Goal: Check status: Check status

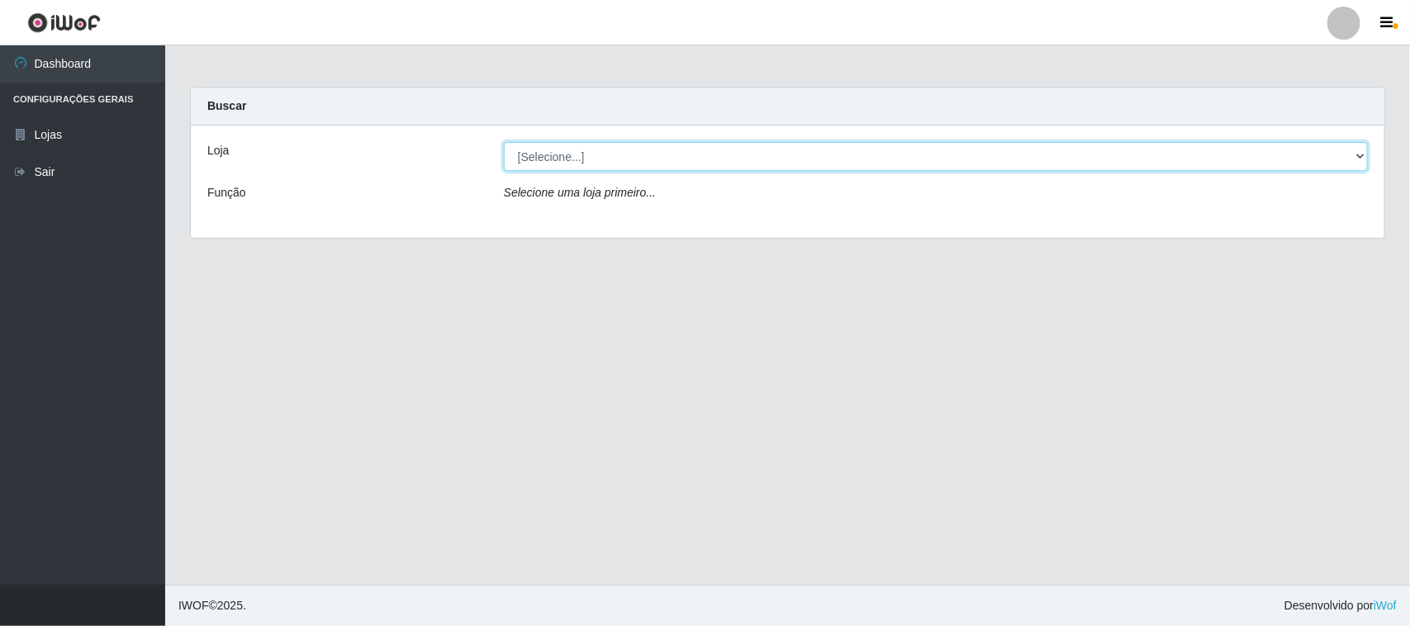
click at [542, 162] on select "[Selecione...] Nordestão - [GEOGRAPHIC_DATA]" at bounding box center [936, 156] width 864 height 29
select select "420"
click at [504, 142] on select "[Selecione...] Nordestão - [GEOGRAPHIC_DATA]" at bounding box center [936, 156] width 864 height 29
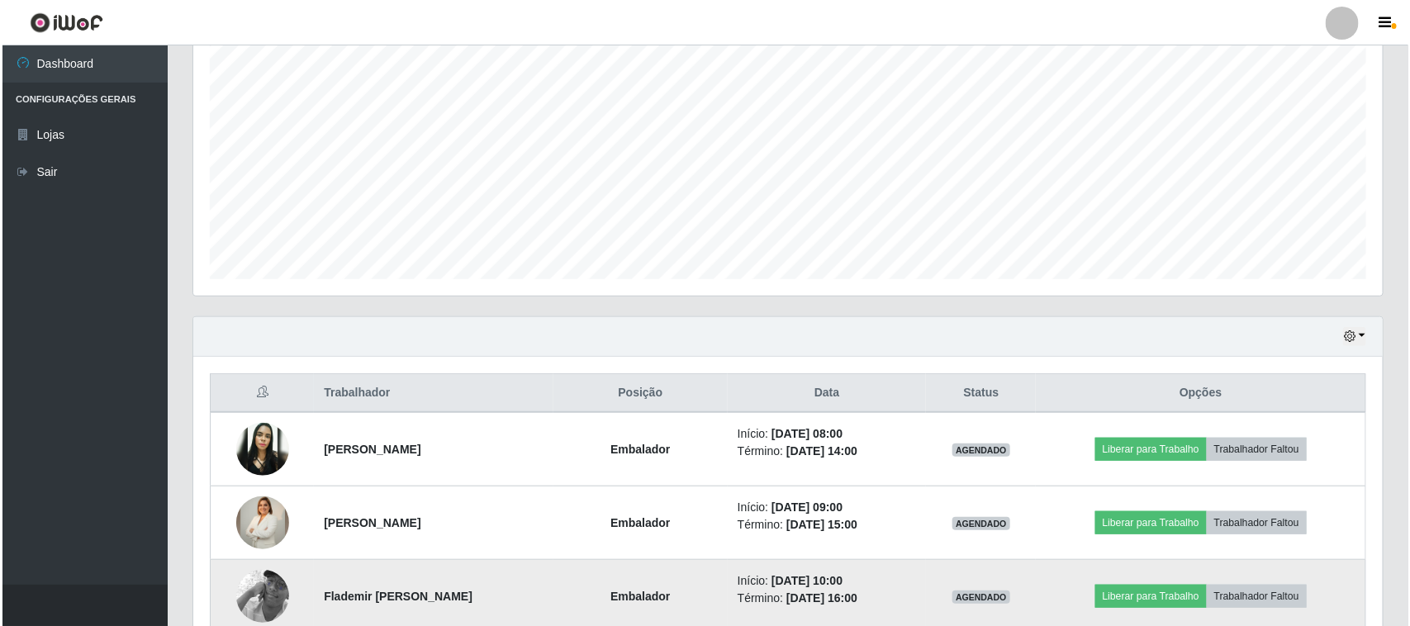
scroll to position [620, 0]
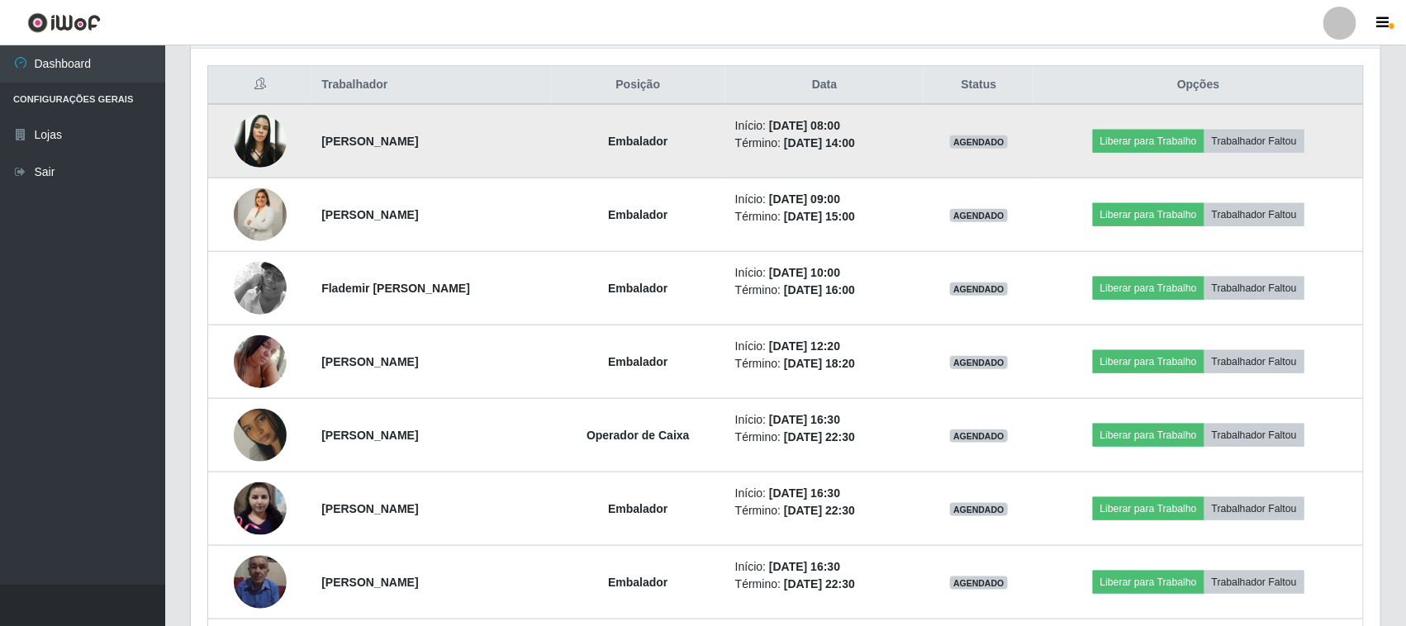
click at [244, 137] on img at bounding box center [260, 141] width 53 height 53
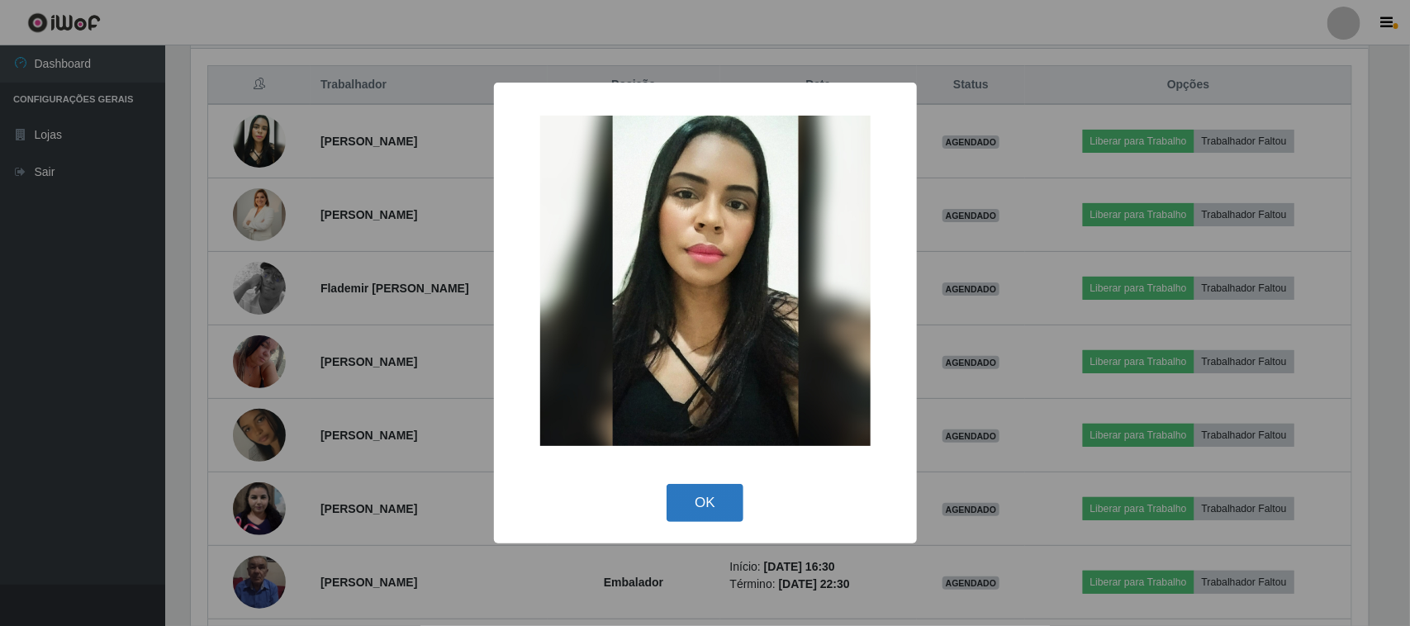
drag, startPoint x: 691, startPoint y: 497, endPoint x: 671, endPoint y: 477, distance: 28.0
click at [691, 497] on button "OK" at bounding box center [705, 503] width 77 height 39
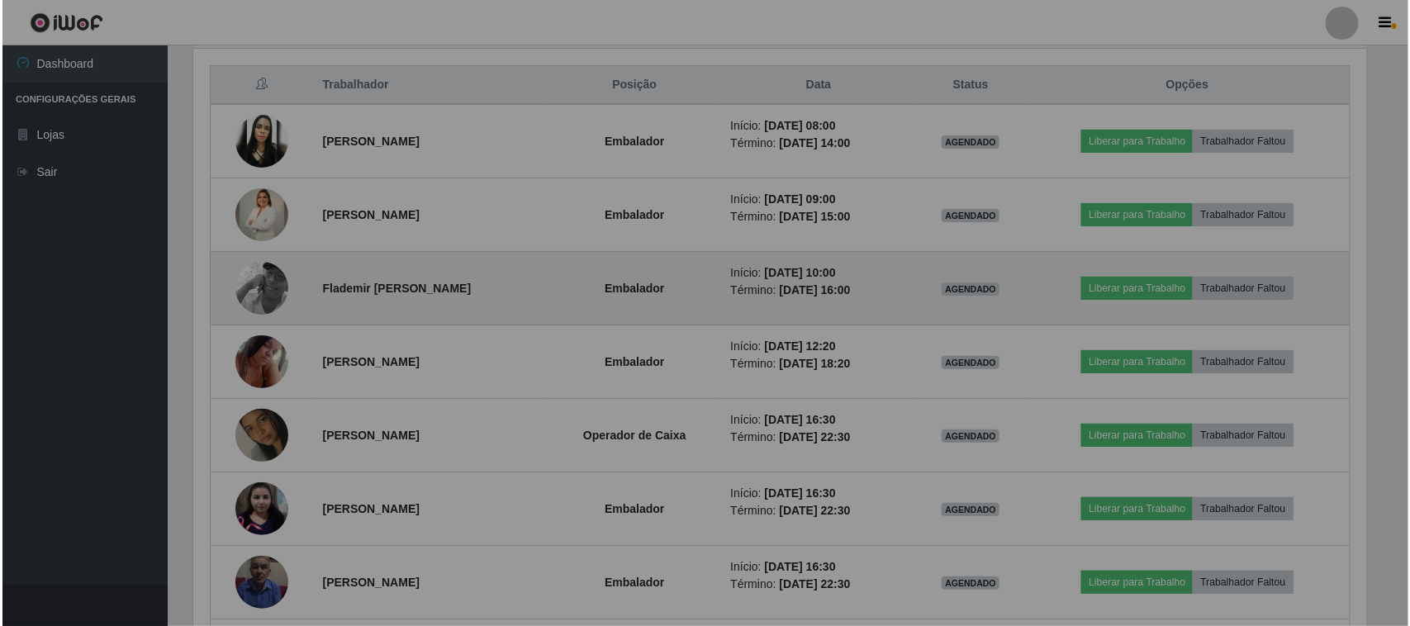
scroll to position [344, 1190]
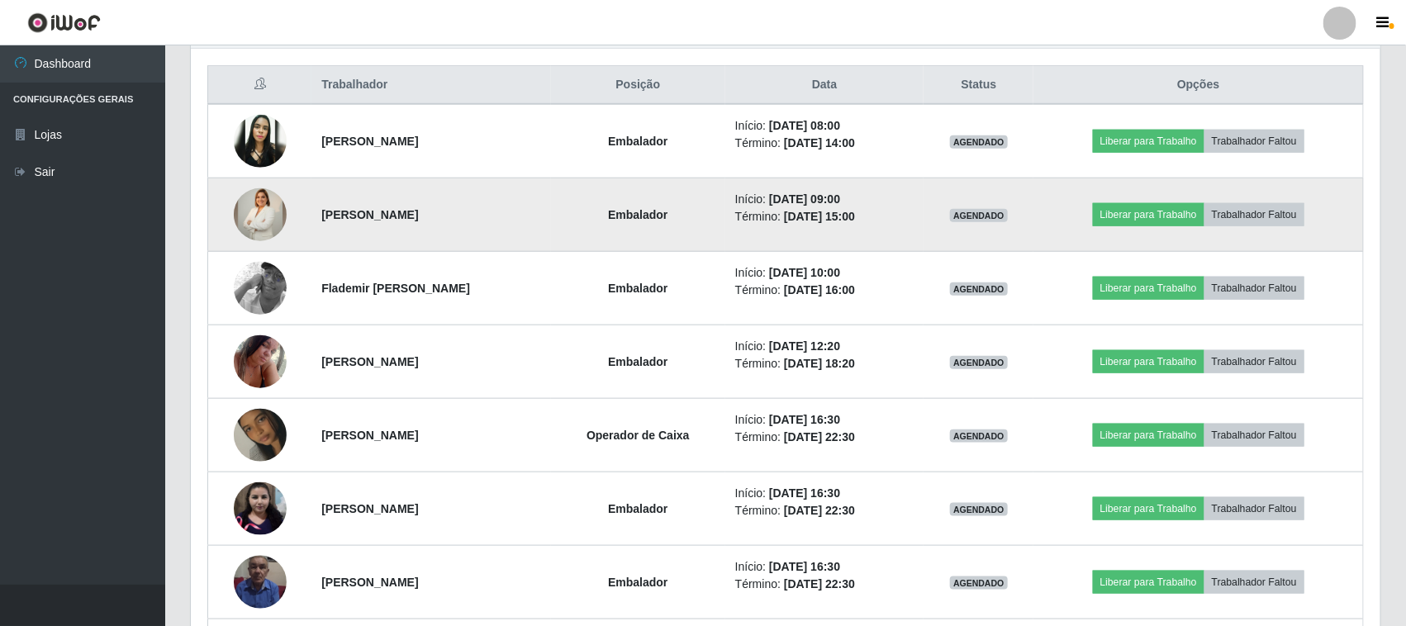
click at [259, 211] on img at bounding box center [260, 215] width 53 height 93
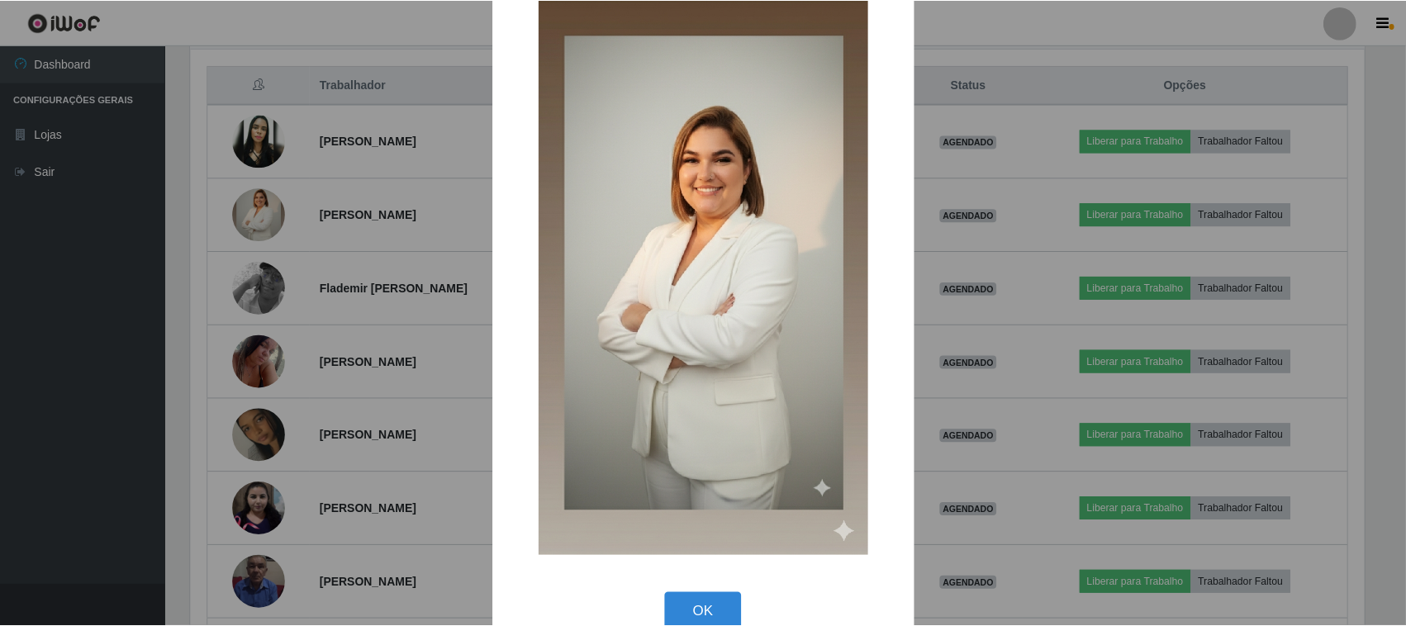
scroll to position [96, 0]
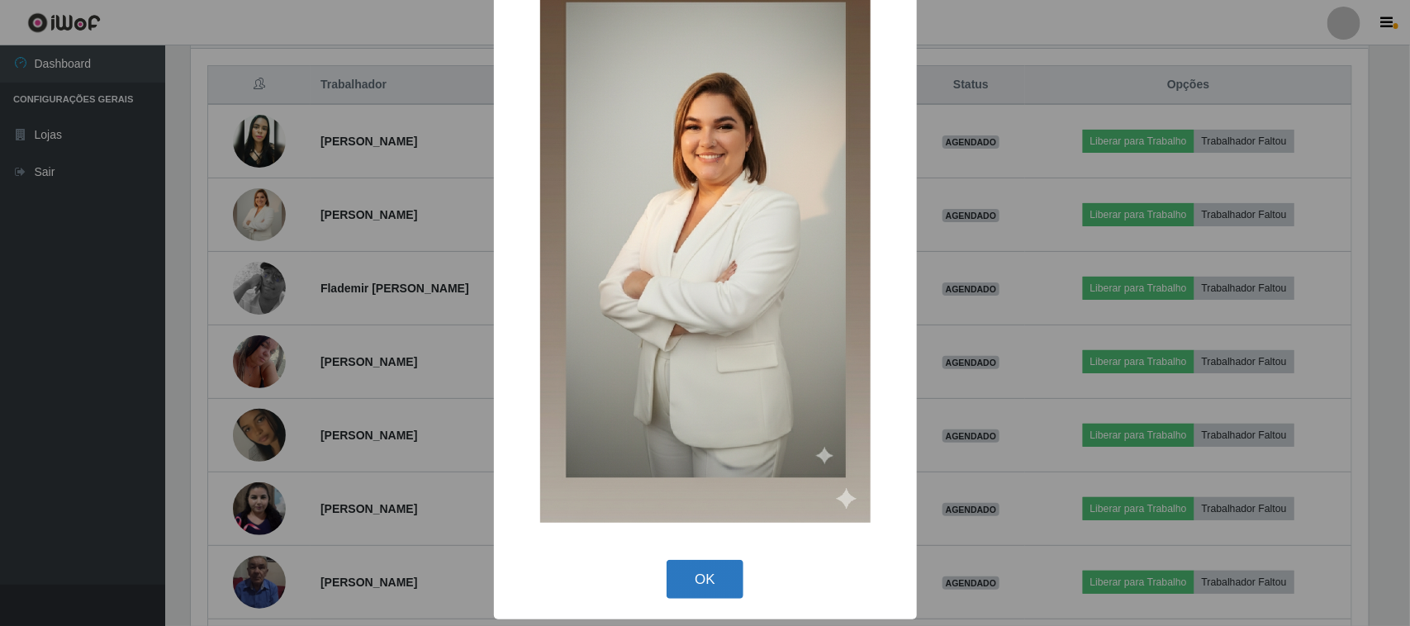
click at [703, 573] on button "OK" at bounding box center [705, 579] width 77 height 39
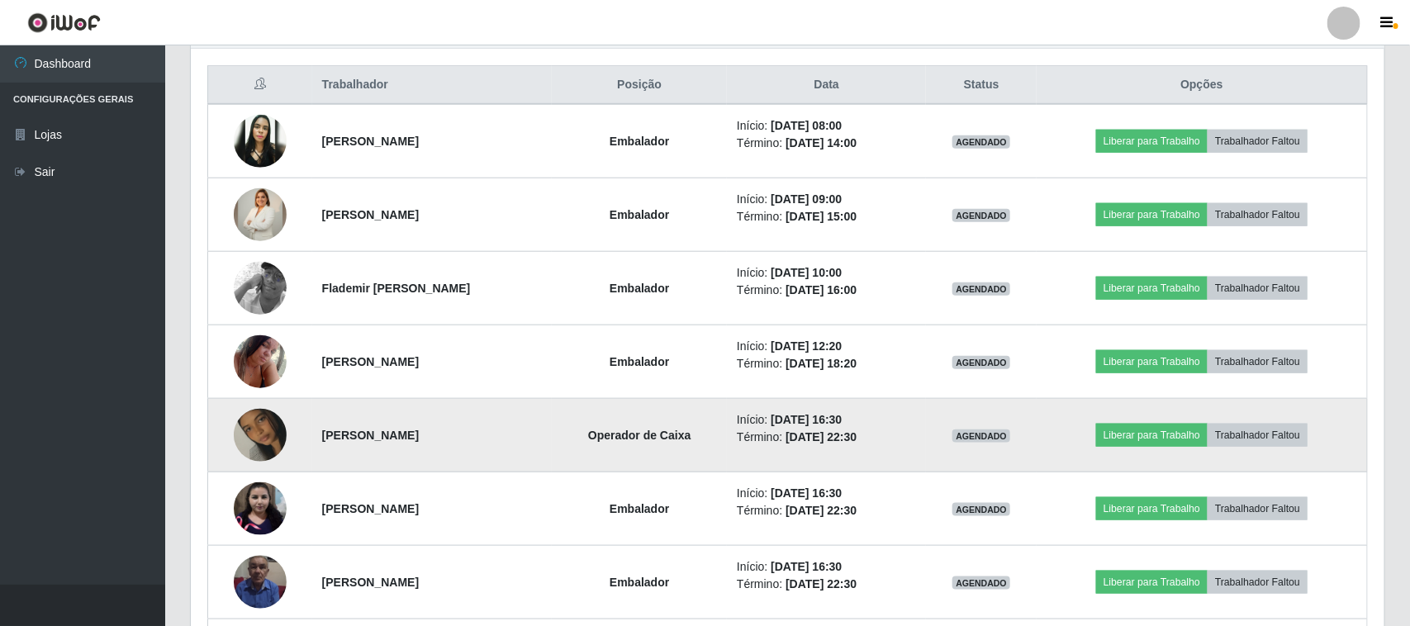
scroll to position [344, 1190]
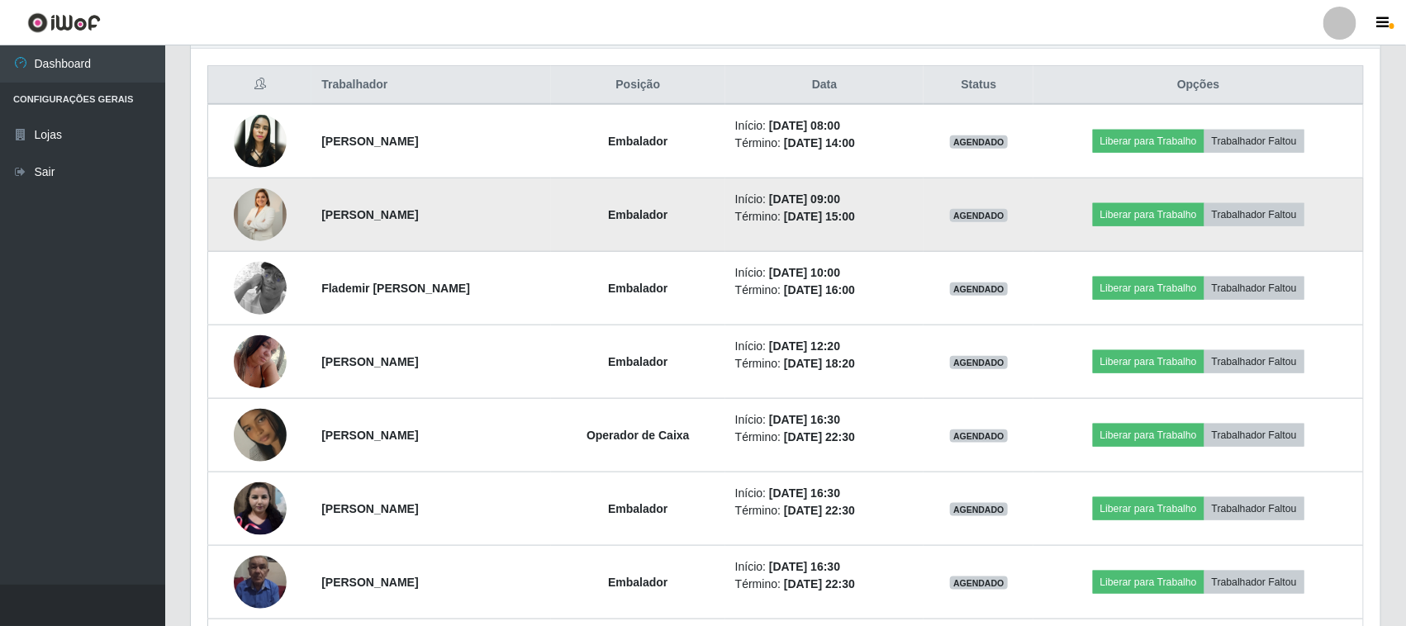
click at [263, 208] on img at bounding box center [260, 215] width 53 height 93
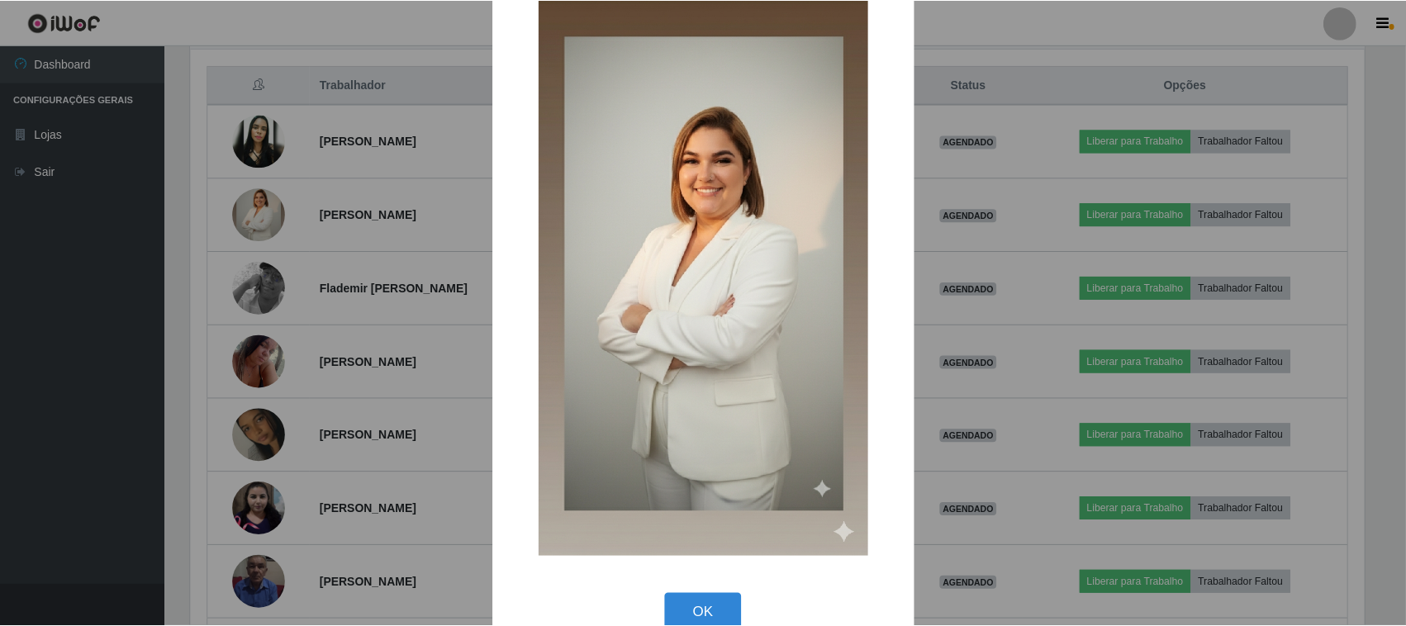
scroll to position [96, 0]
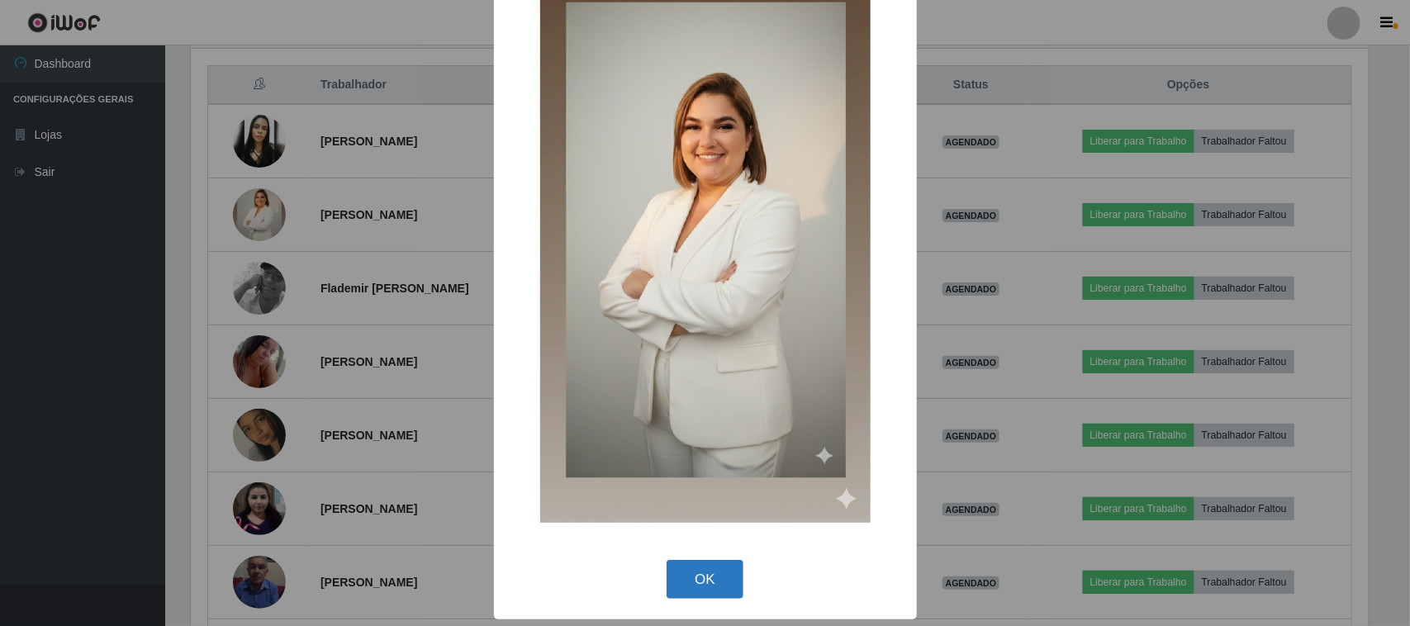
click at [690, 582] on button "OK" at bounding box center [705, 579] width 77 height 39
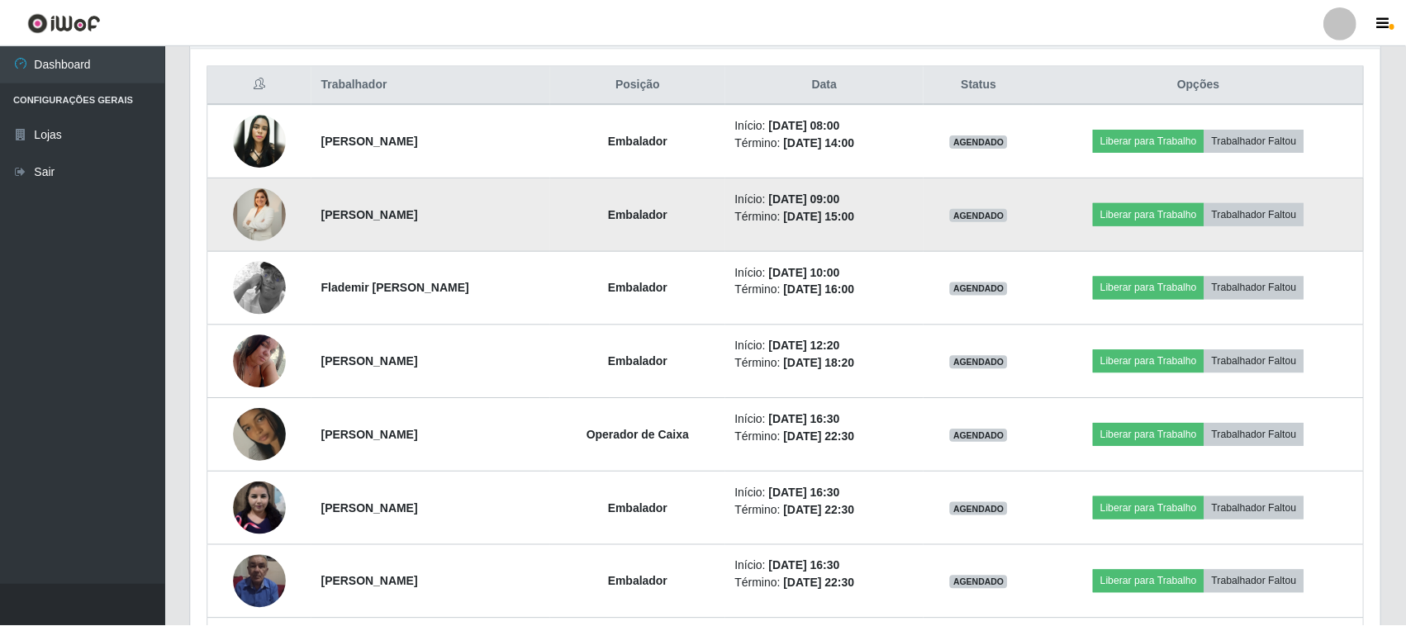
scroll to position [344, 1190]
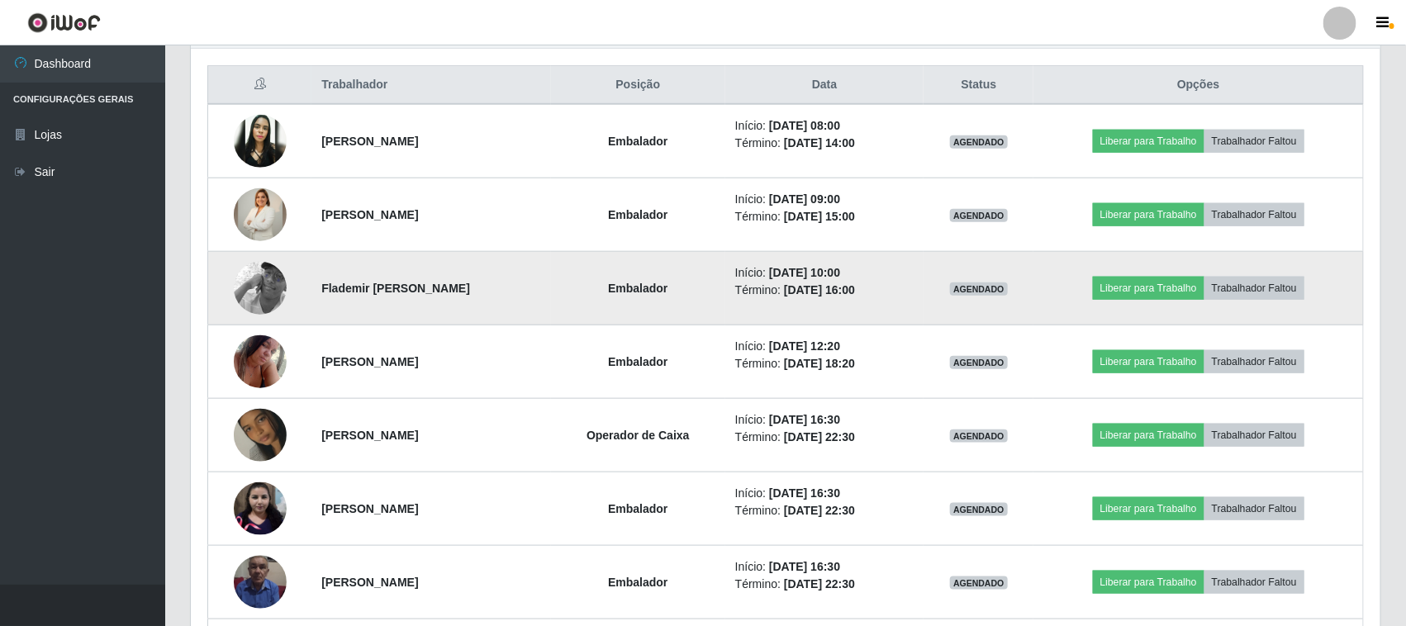
click at [260, 295] on img at bounding box center [260, 288] width 53 height 94
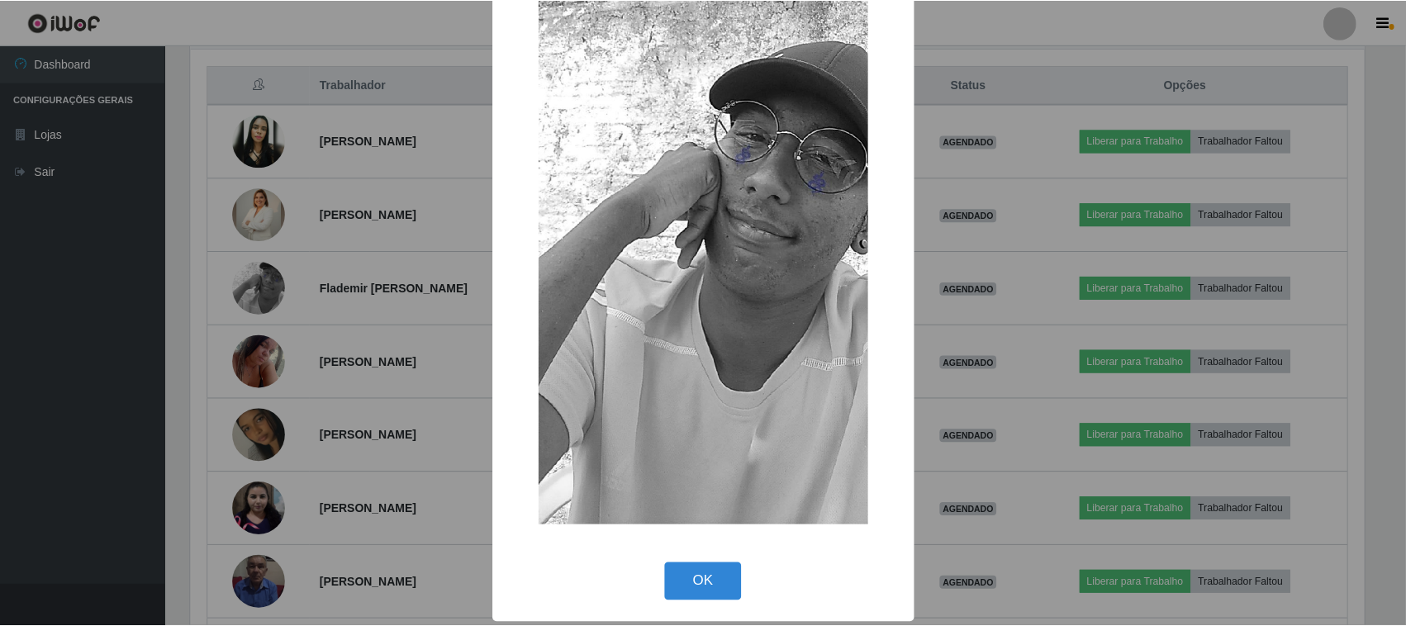
scroll to position [104, 0]
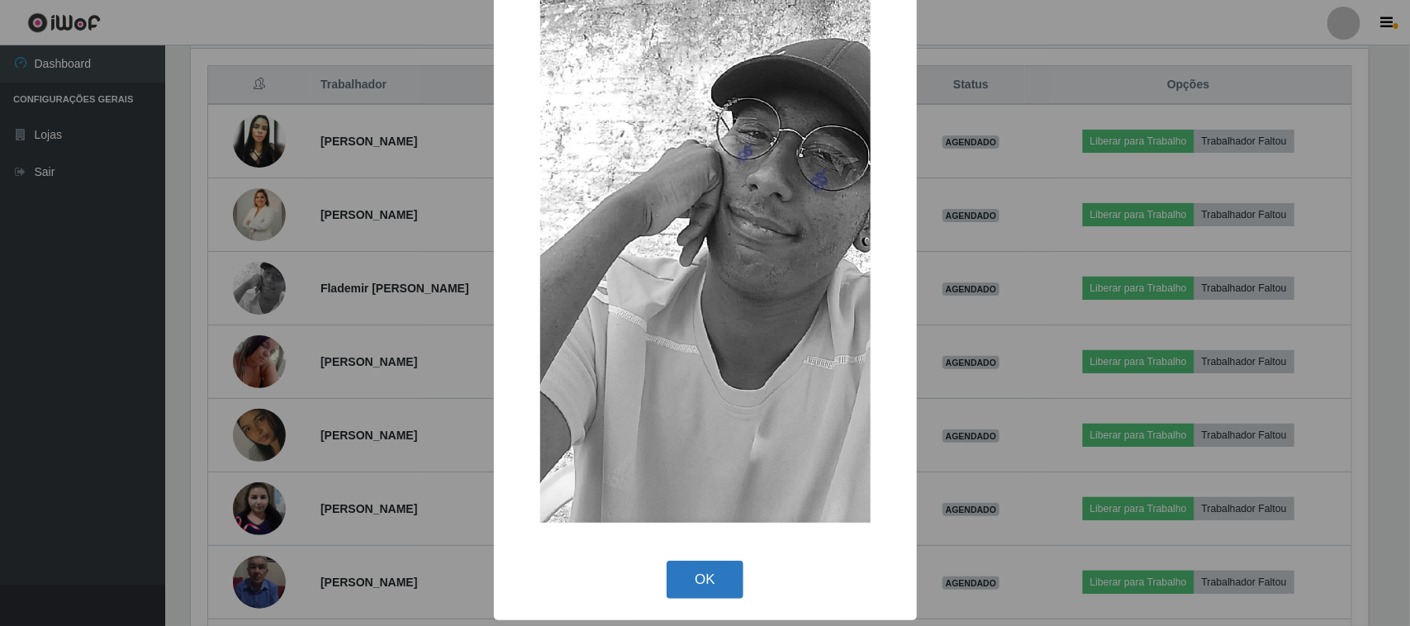
drag, startPoint x: 707, startPoint y: 575, endPoint x: 686, endPoint y: 577, distance: 21.5
click at [708, 575] on button "OK" at bounding box center [705, 580] width 77 height 39
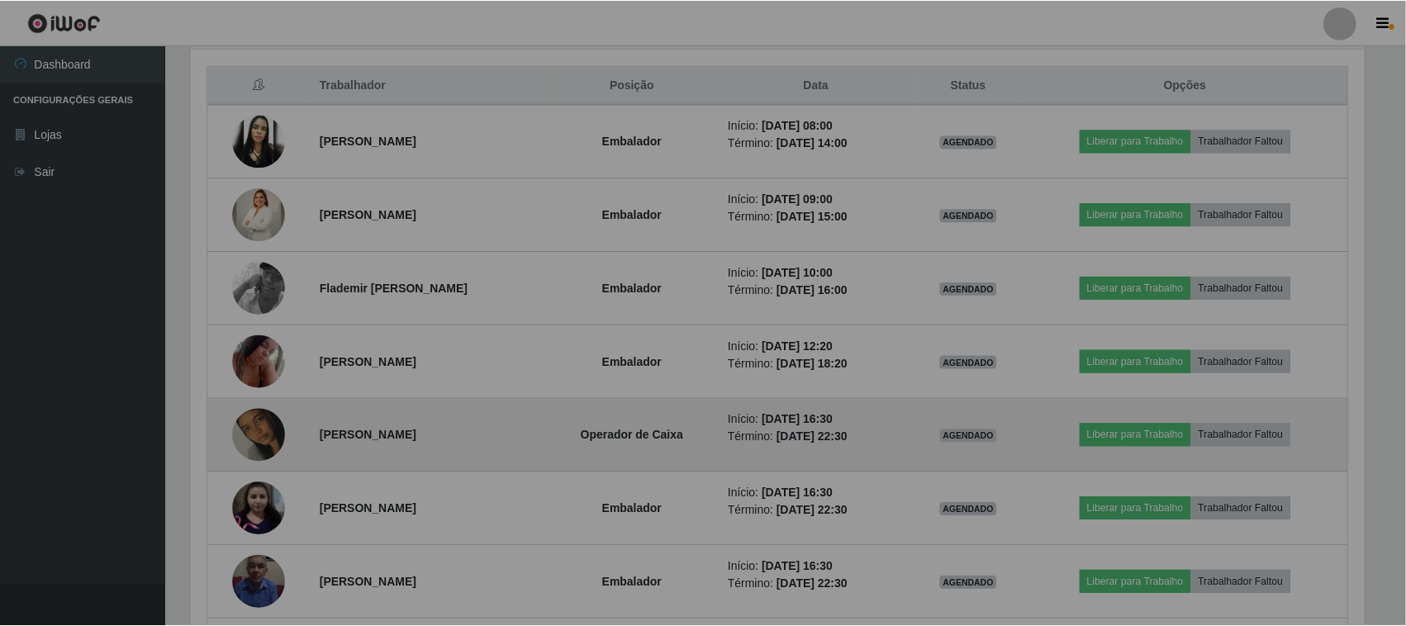
scroll to position [344, 1190]
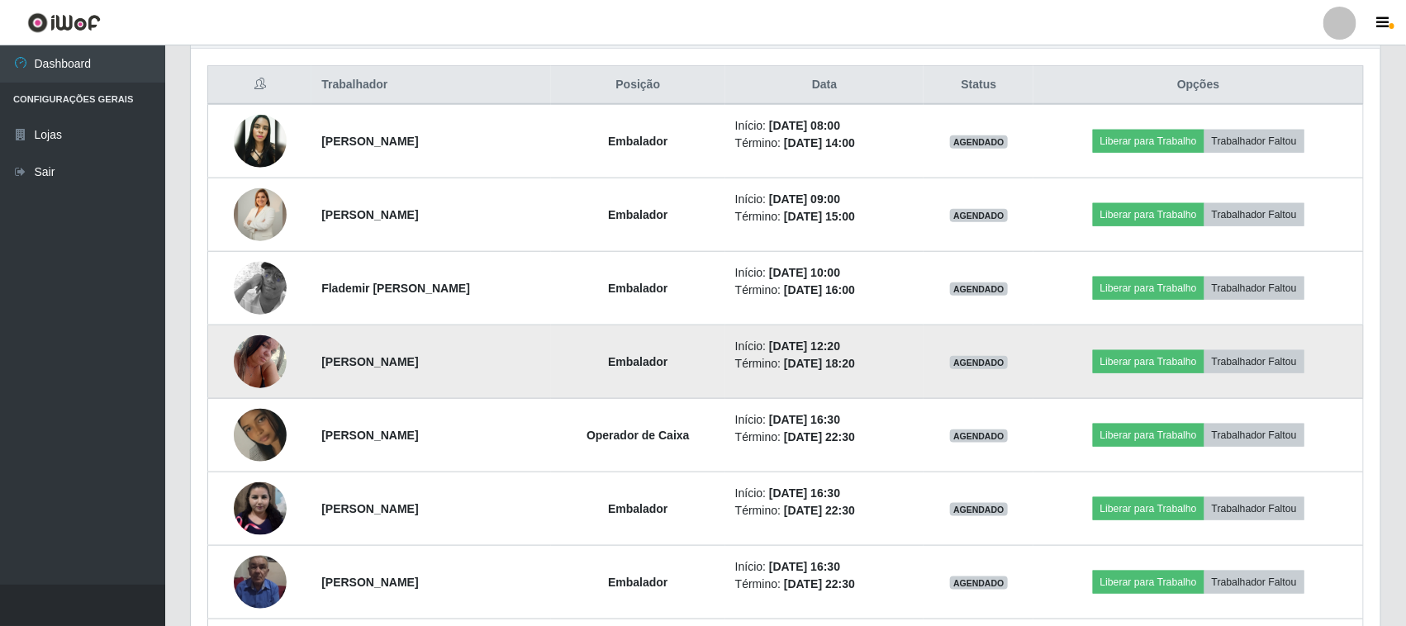
click at [260, 358] on img at bounding box center [260, 361] width 53 height 70
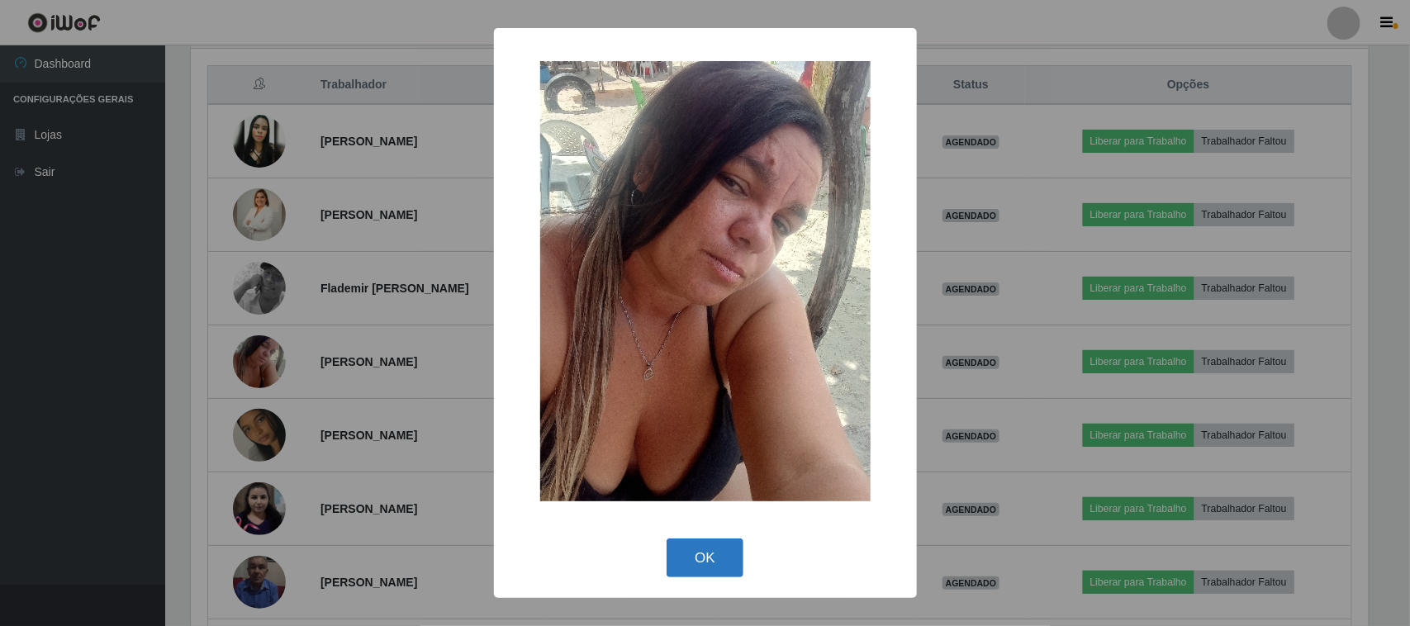
click at [705, 564] on button "OK" at bounding box center [705, 558] width 77 height 39
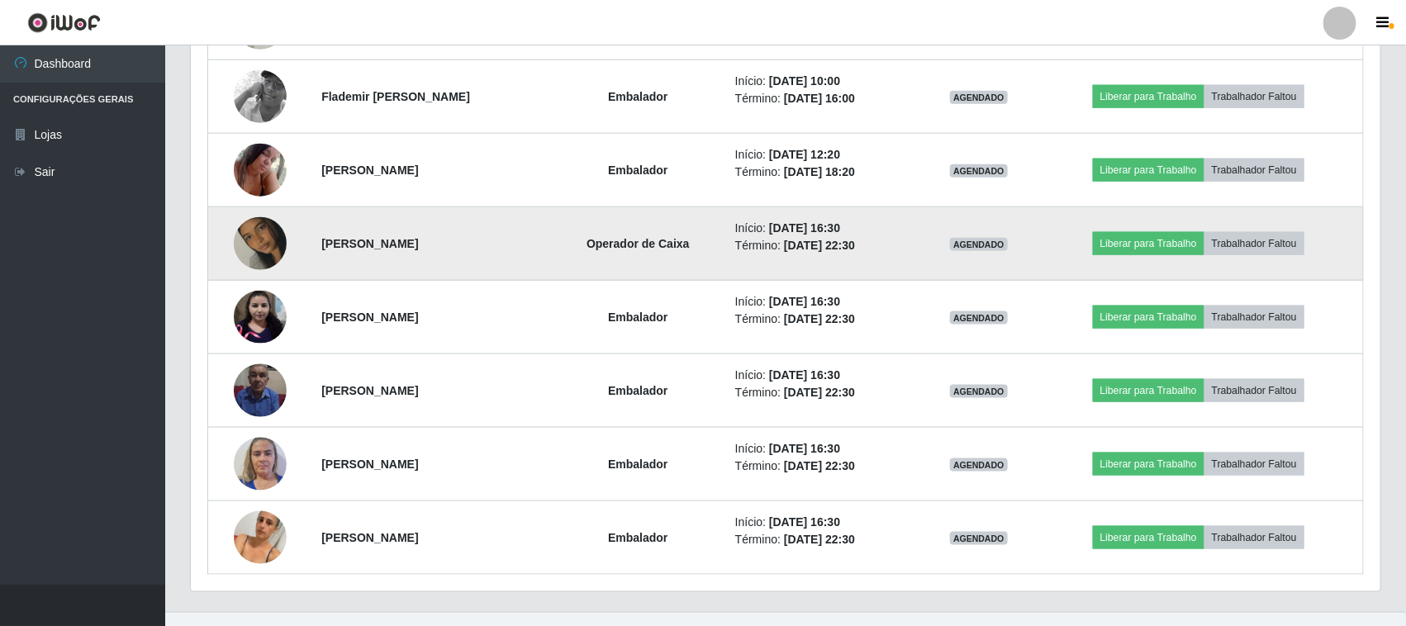
scroll to position [826, 0]
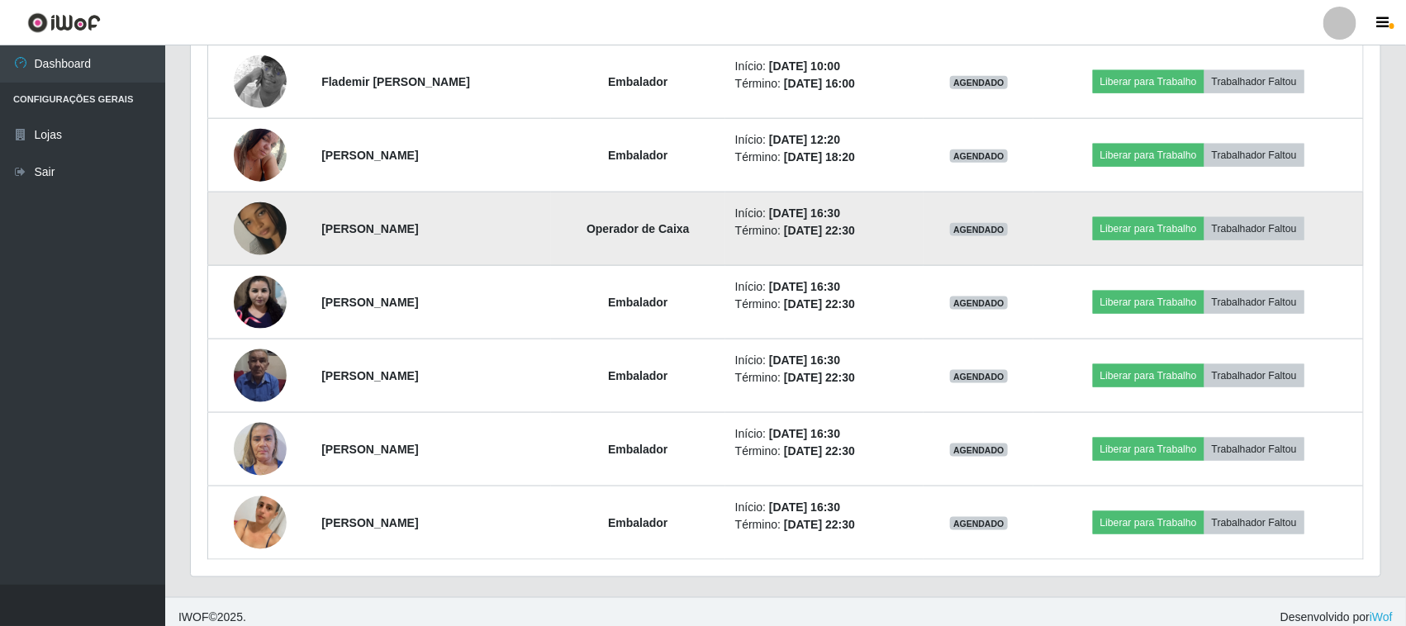
click at [254, 223] on img at bounding box center [260, 229] width 53 height 94
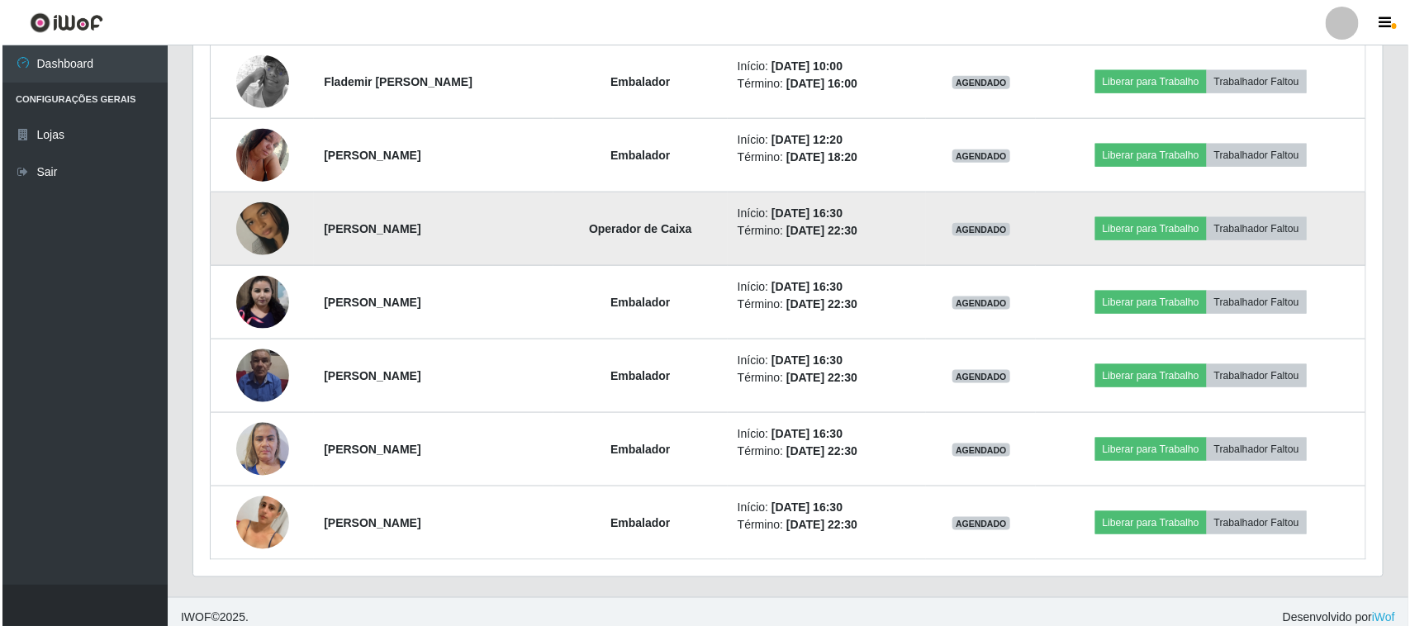
scroll to position [0, 0]
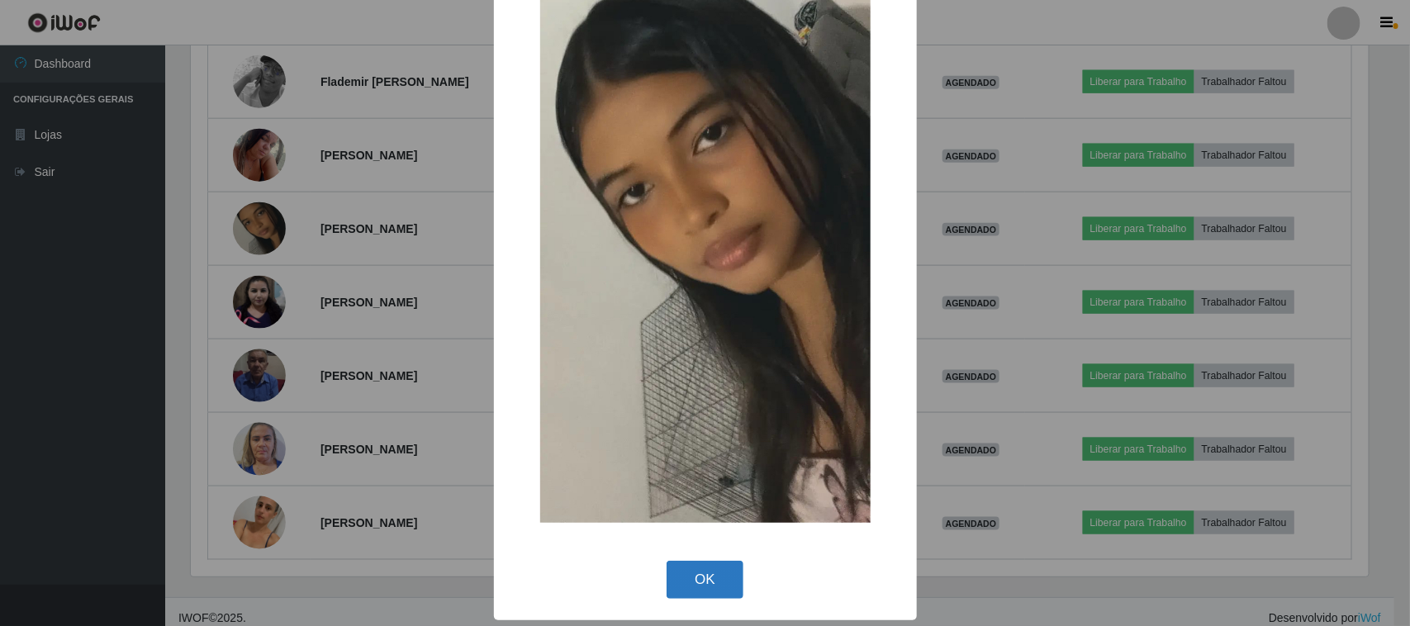
click at [704, 564] on button "OK" at bounding box center [705, 580] width 77 height 39
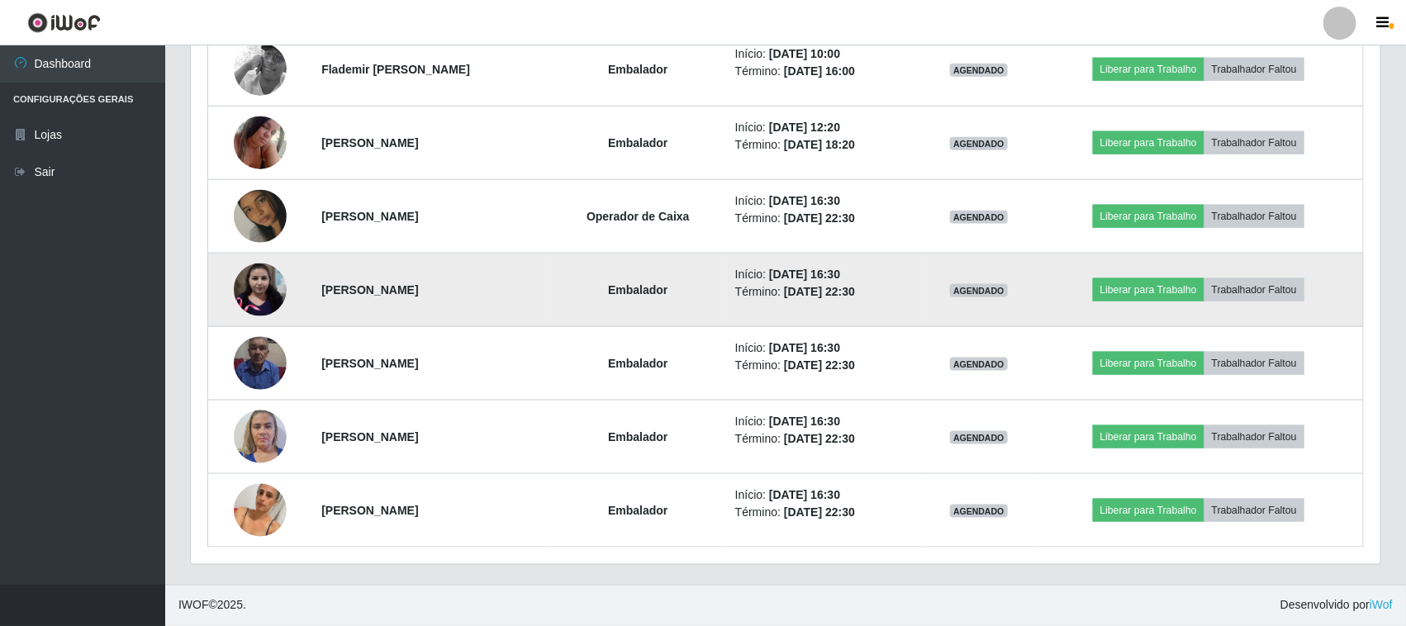
click at [257, 285] on img at bounding box center [260, 290] width 53 height 53
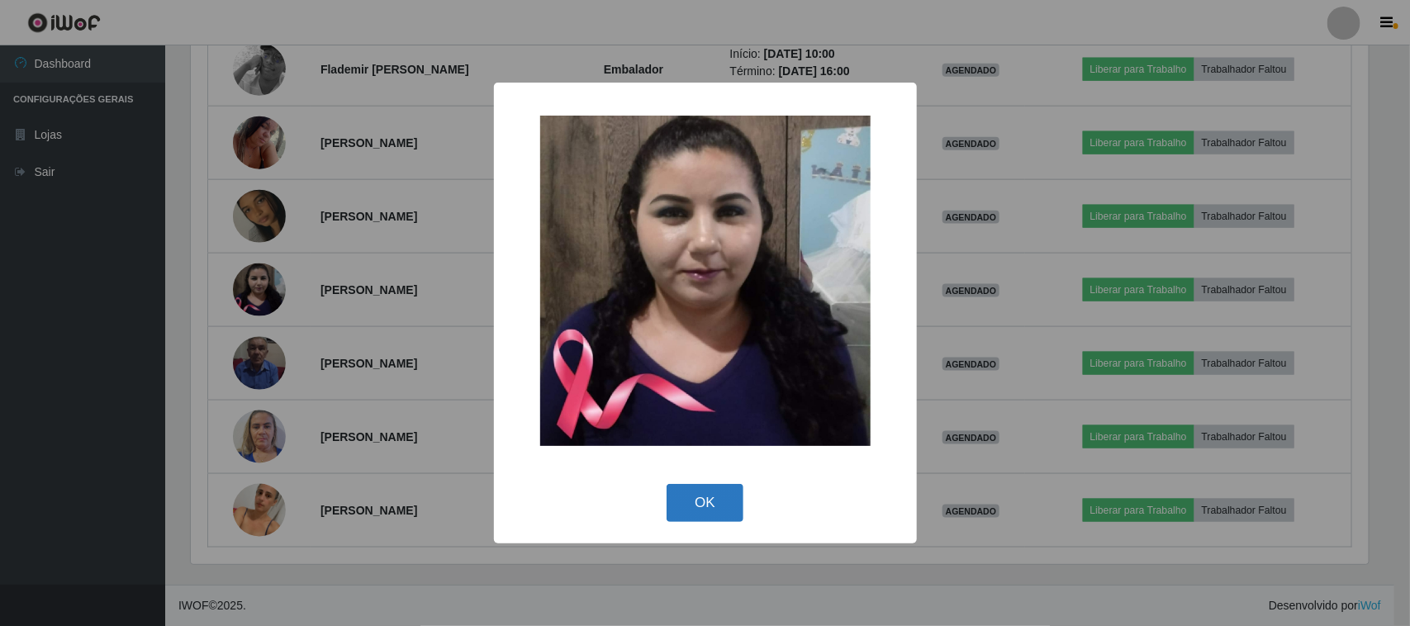
click at [703, 508] on button "OK" at bounding box center [705, 503] width 77 height 39
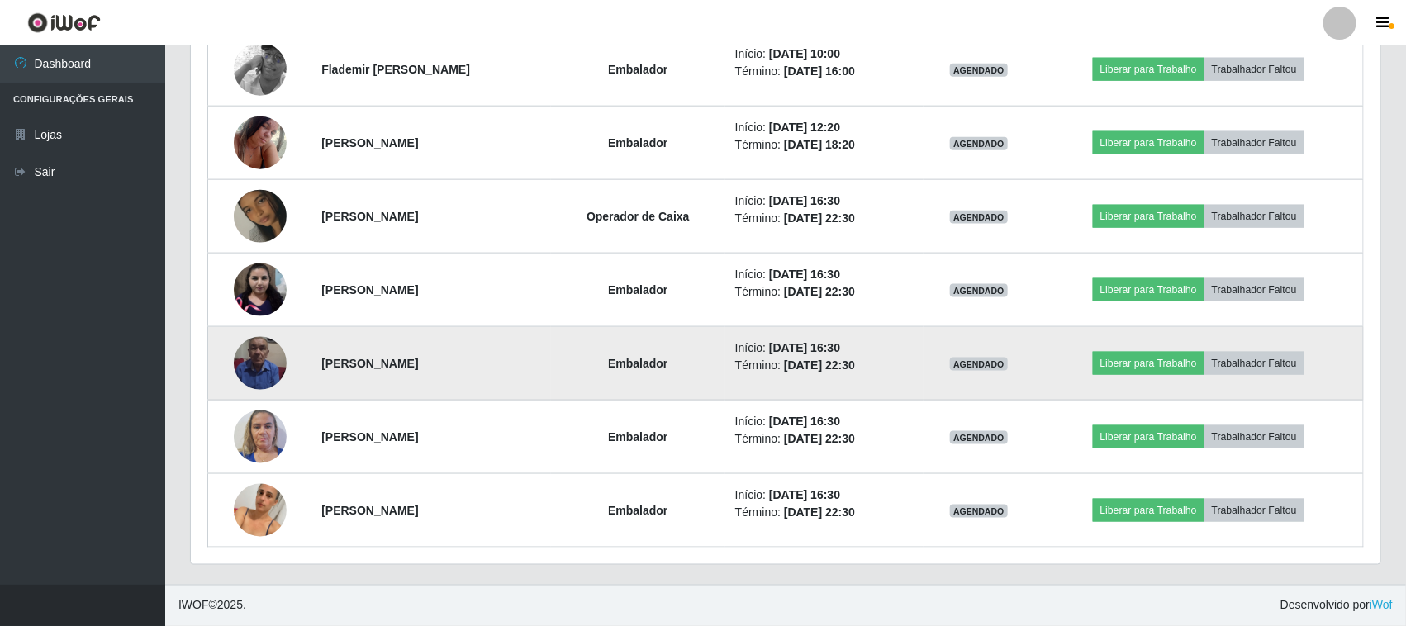
click at [223, 347] on td at bounding box center [260, 364] width 104 height 74
click at [254, 357] on img at bounding box center [260, 363] width 53 height 70
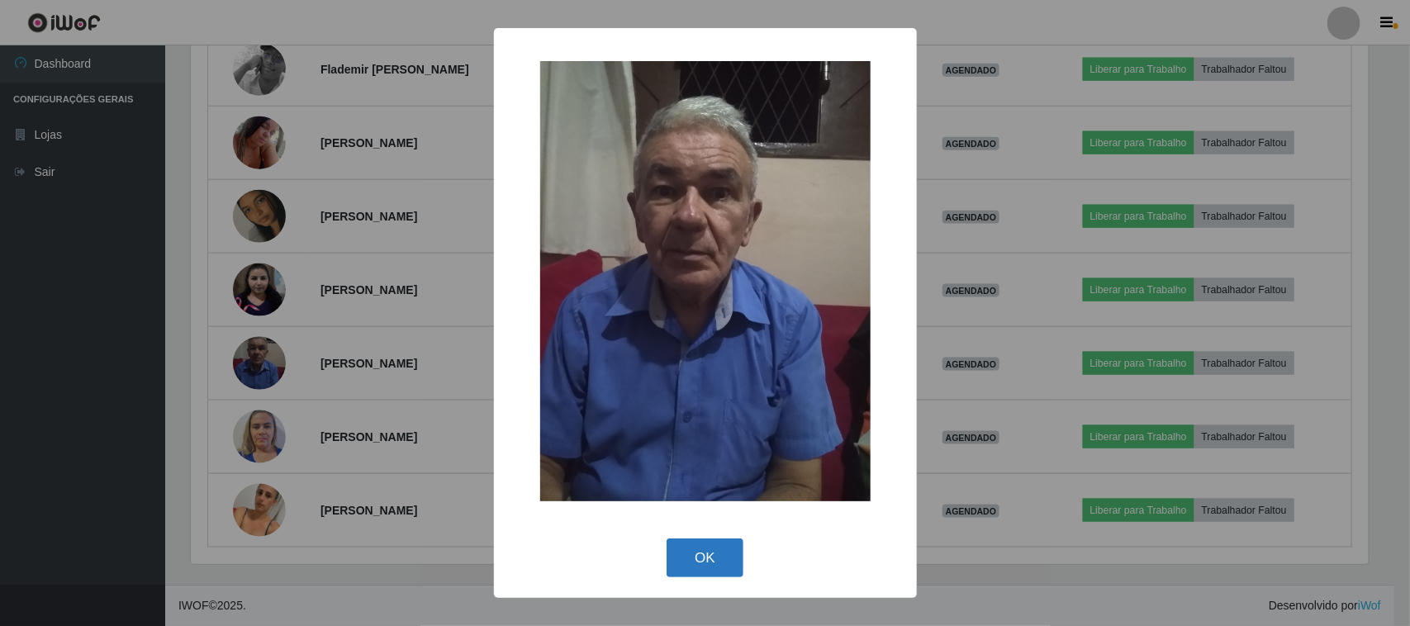
click at [715, 550] on button "OK" at bounding box center [705, 558] width 77 height 39
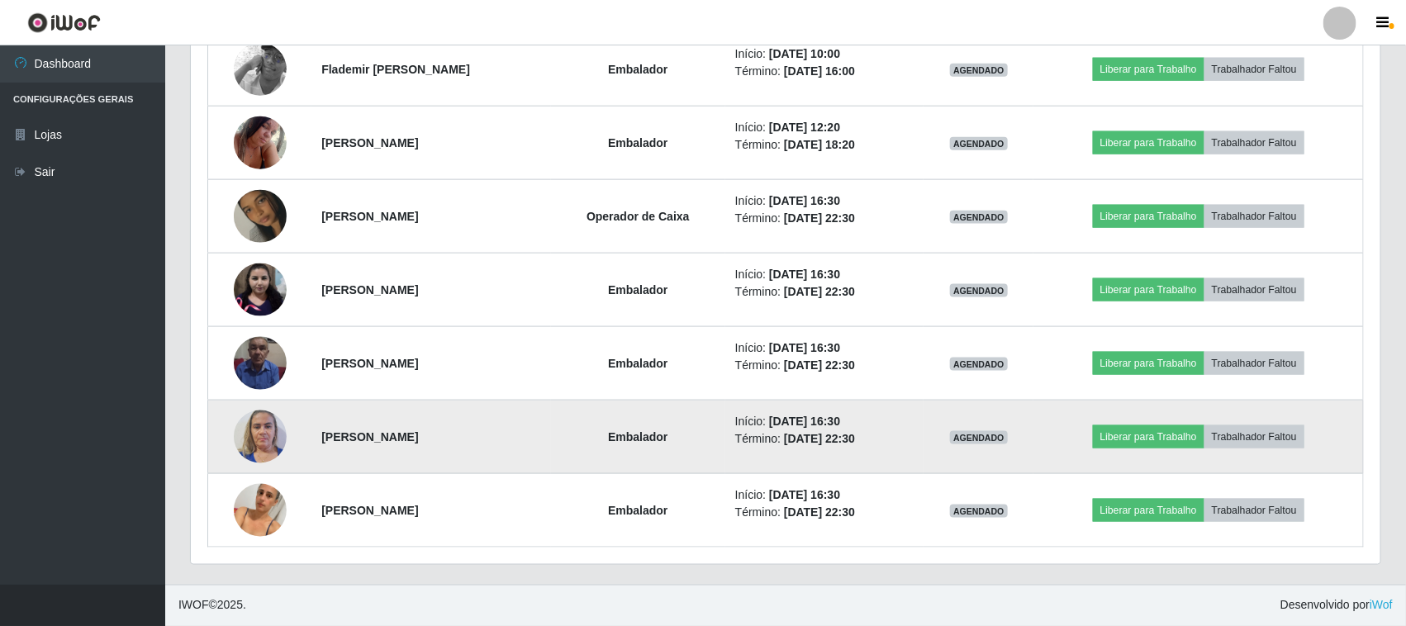
click at [245, 436] on img at bounding box center [260, 437] width 53 height 70
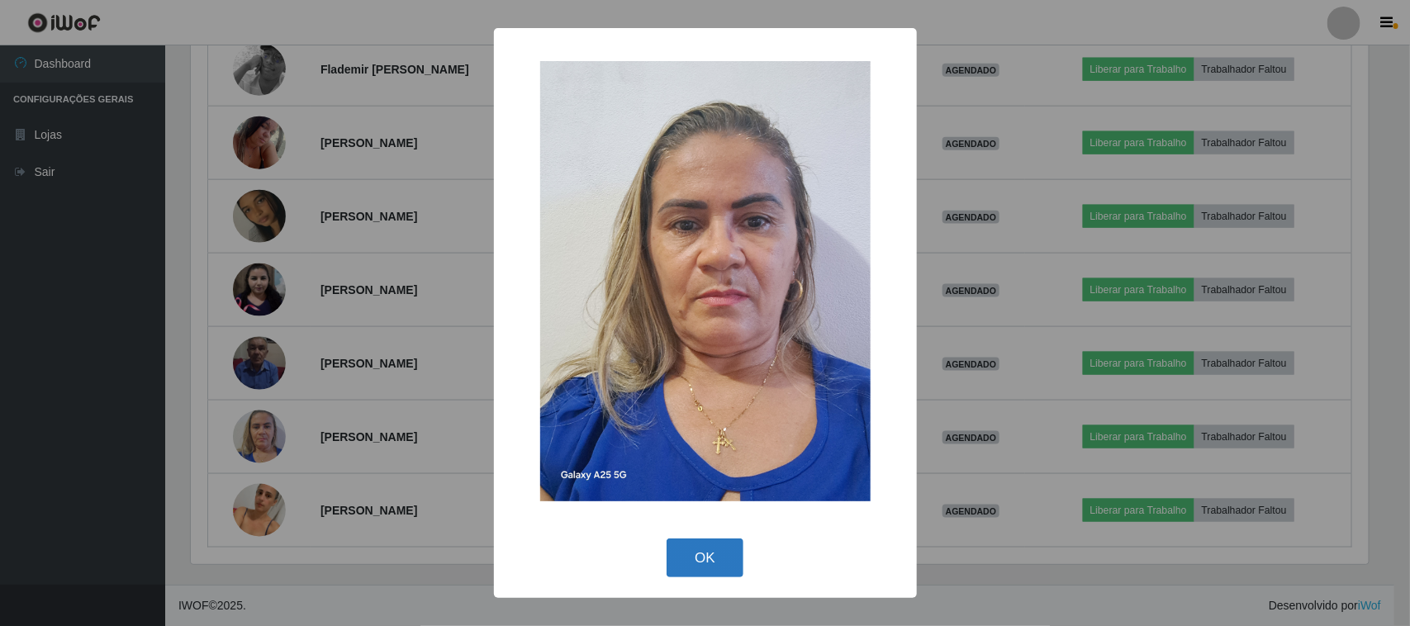
click at [703, 556] on button "OK" at bounding box center [705, 558] width 77 height 39
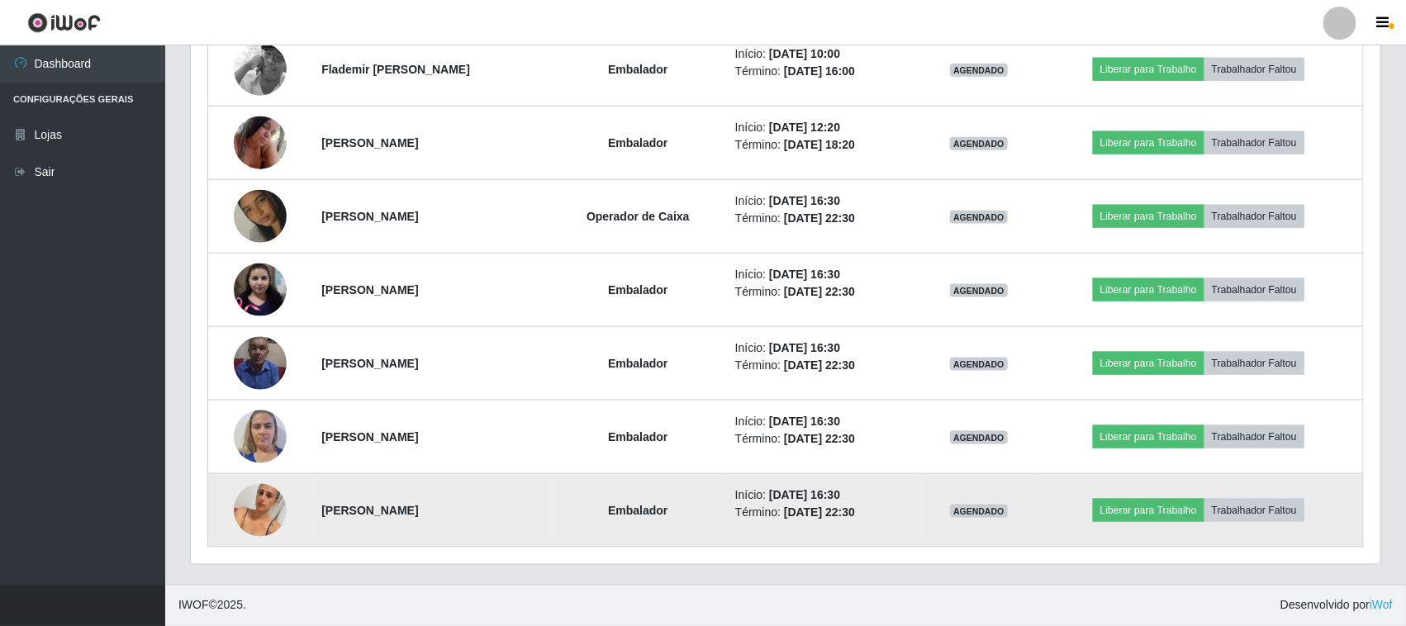
click at [248, 513] on img at bounding box center [260, 510] width 53 height 94
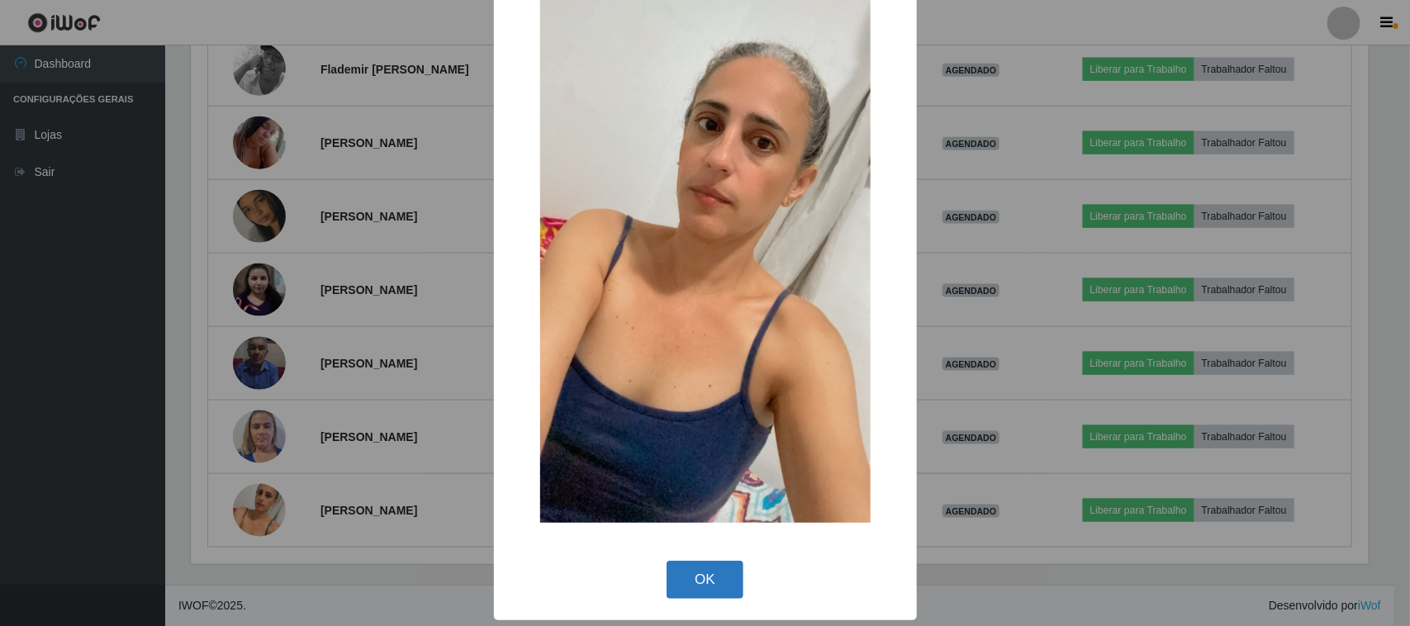
click at [713, 587] on button "OK" at bounding box center [705, 580] width 77 height 39
